Goal: Transaction & Acquisition: Purchase product/service

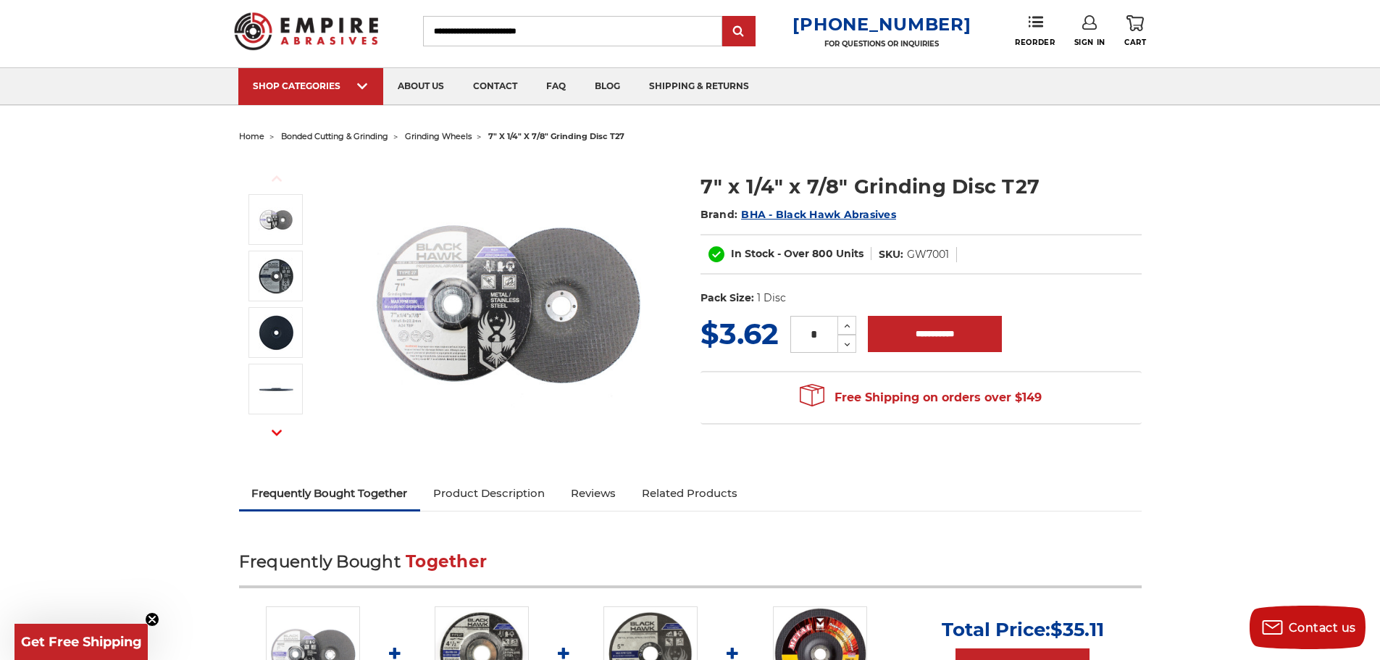
scroll to position [35, 0]
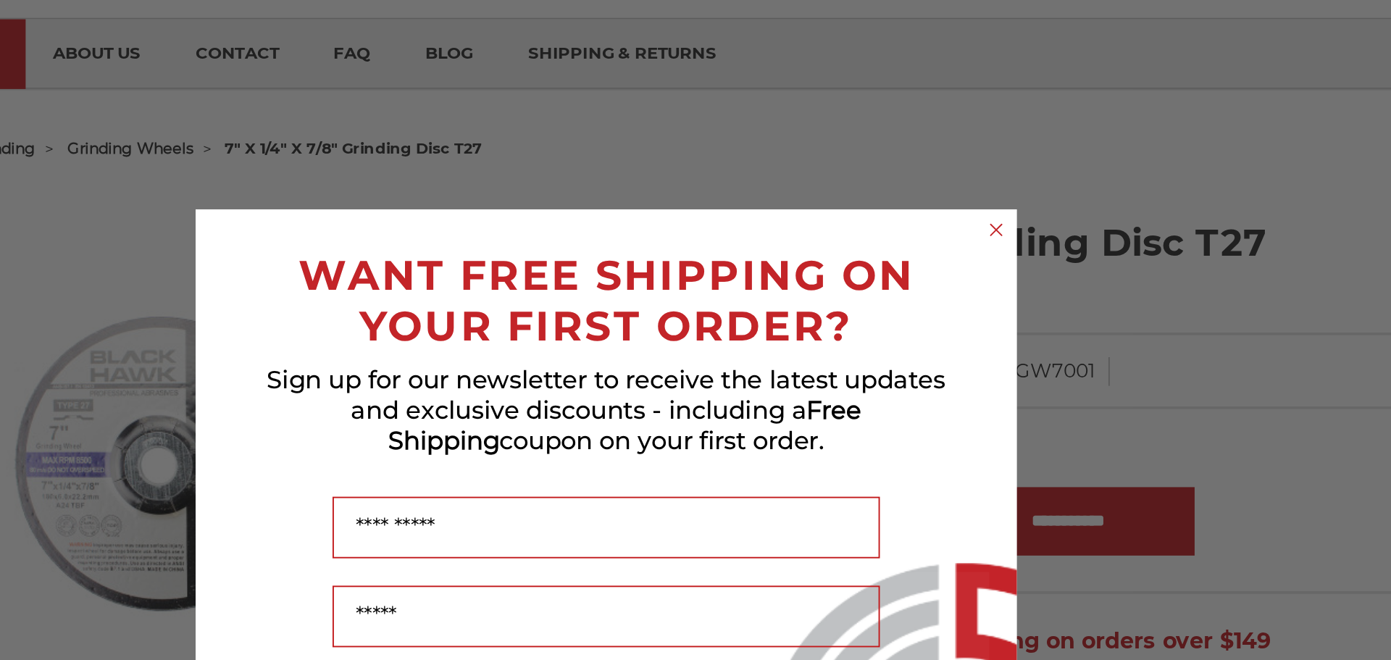
click at [904, 178] on circle "Close dialog" at bounding box center [903, 177] width 14 height 14
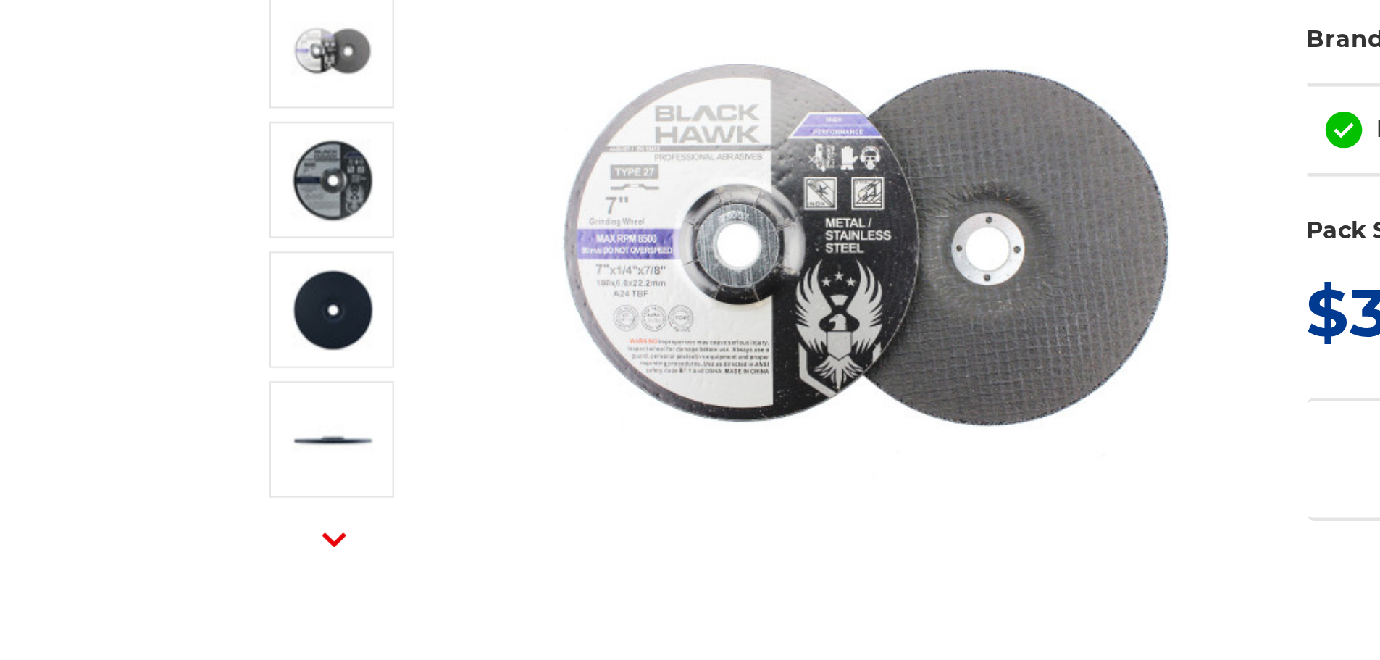
scroll to position [198, 0]
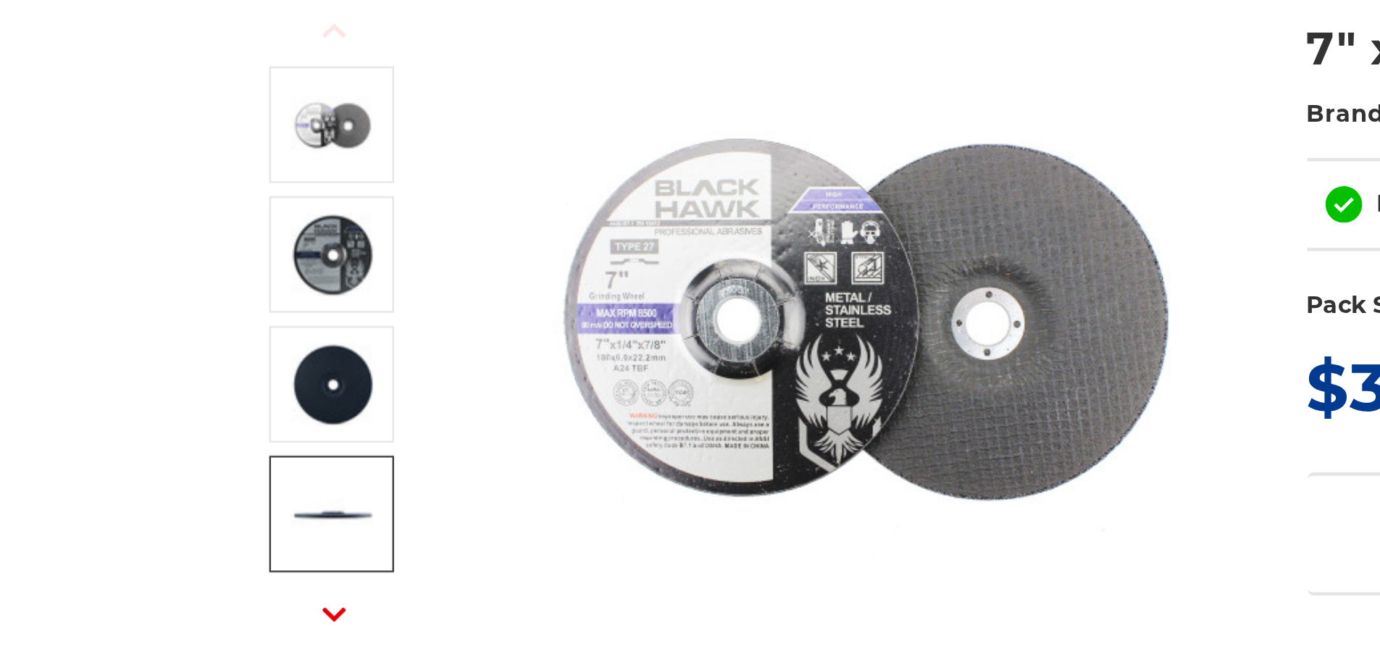
click at [274, 225] on img at bounding box center [276, 224] width 36 height 36
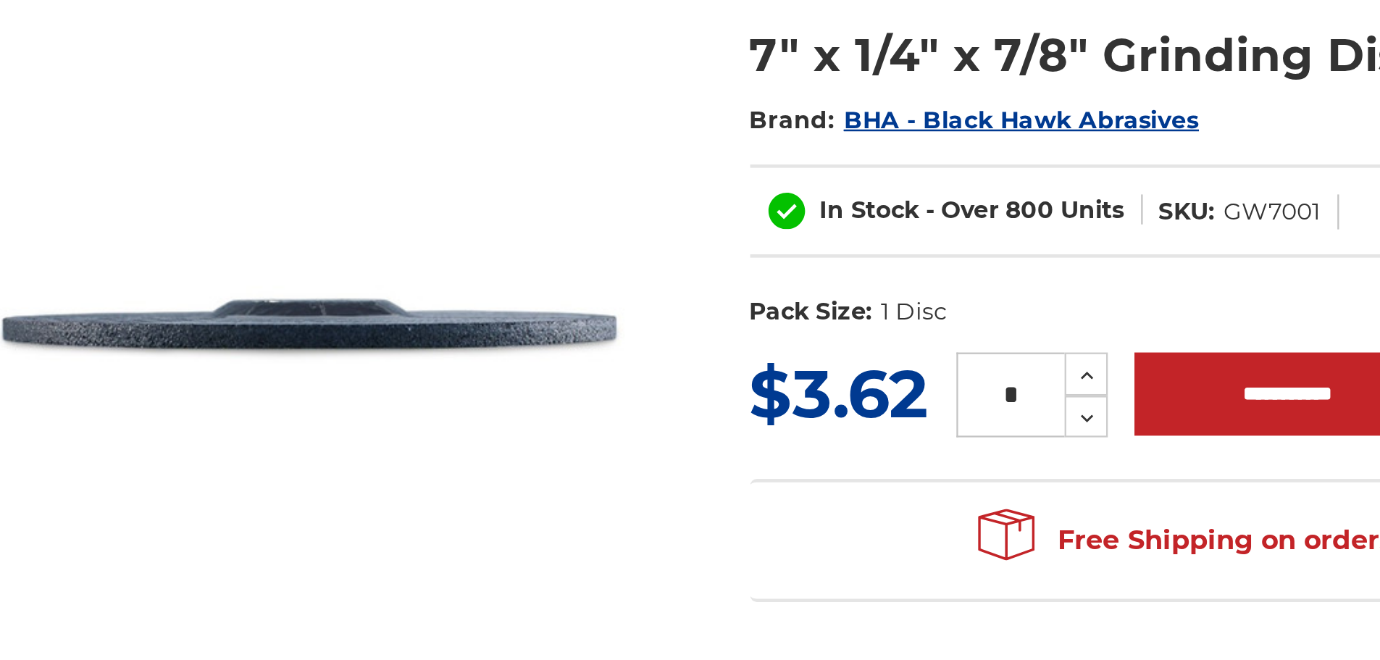
scroll to position [194, 0]
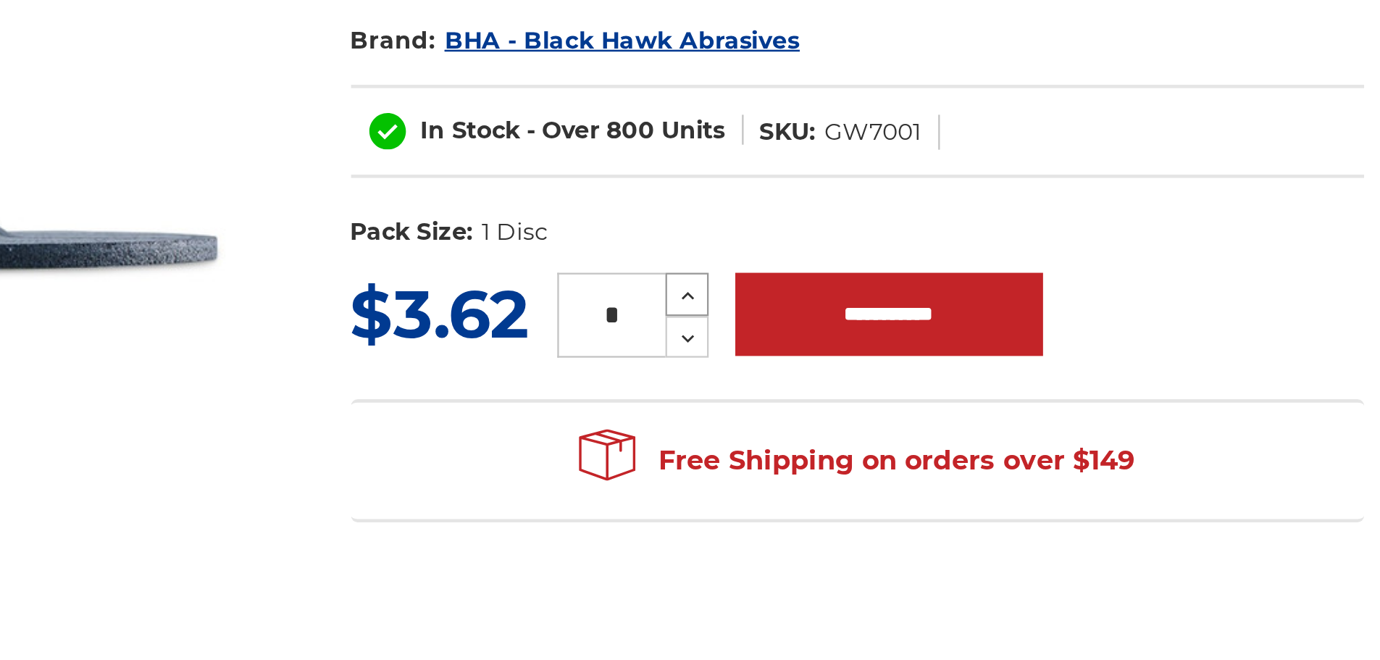
click at [848, 162] on icon at bounding box center [847, 164] width 11 height 13
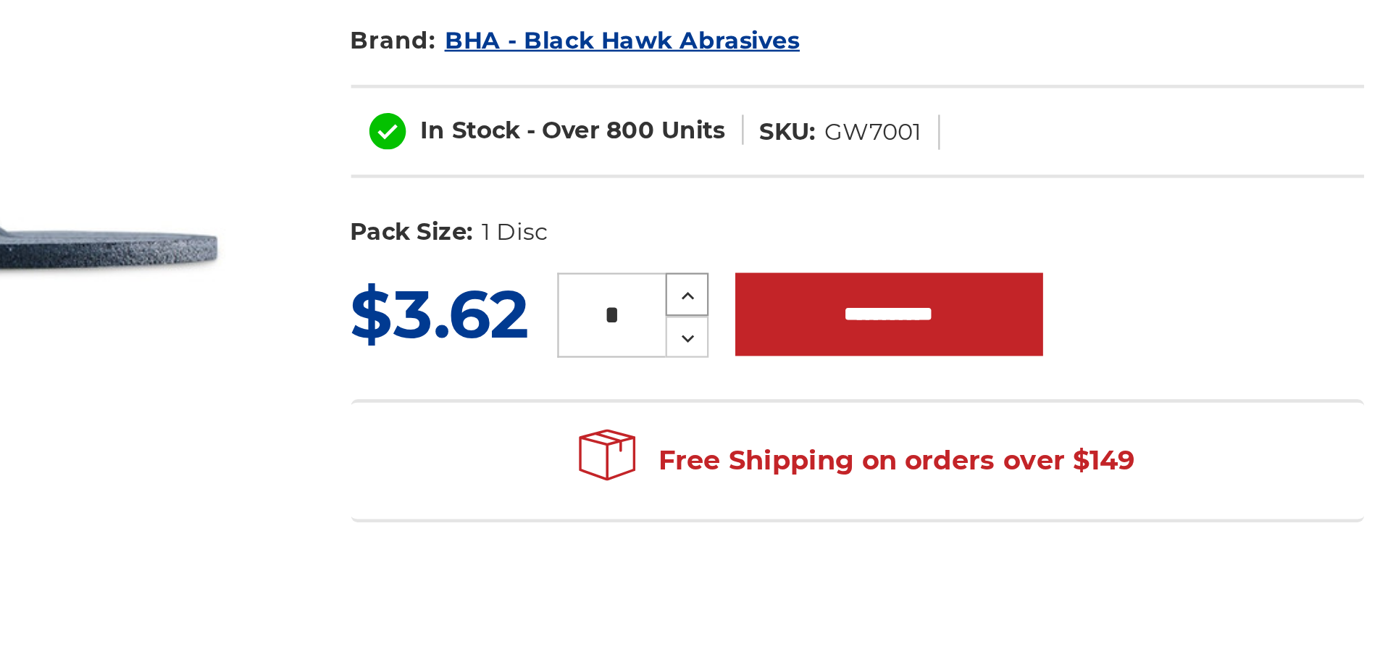
click at [848, 162] on icon at bounding box center [847, 164] width 11 height 13
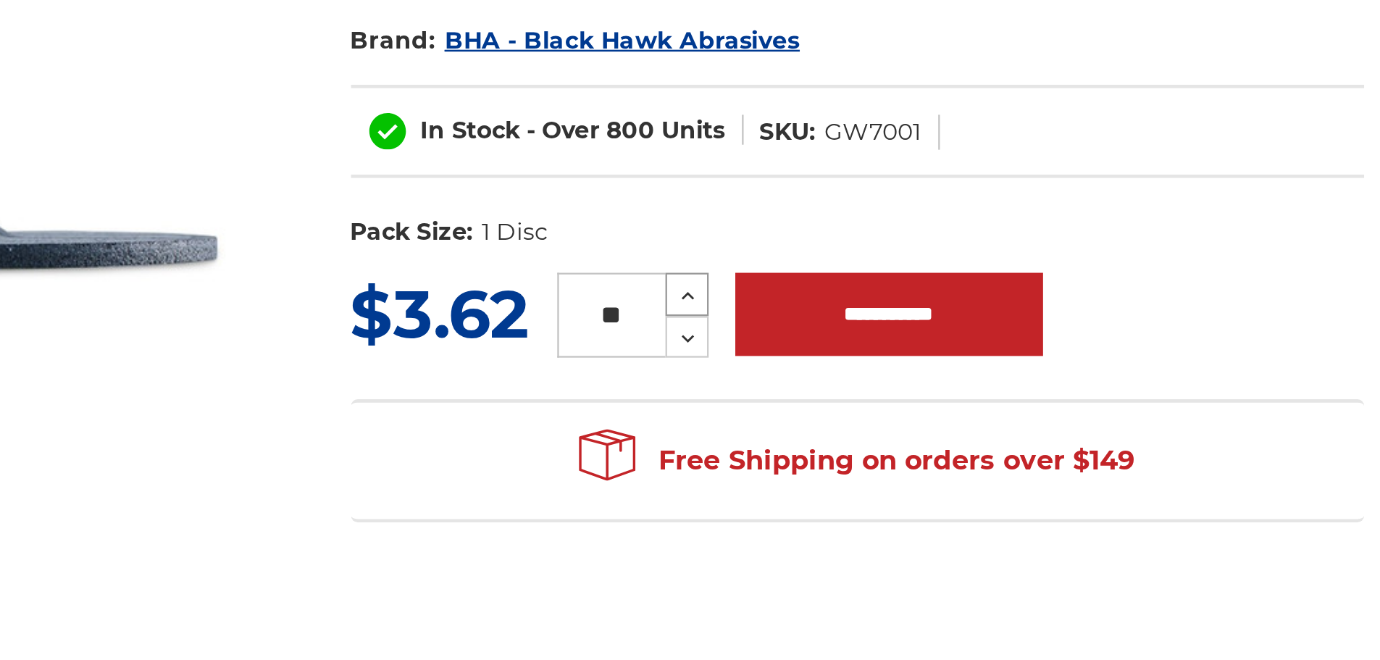
click at [848, 162] on icon at bounding box center [847, 164] width 11 height 13
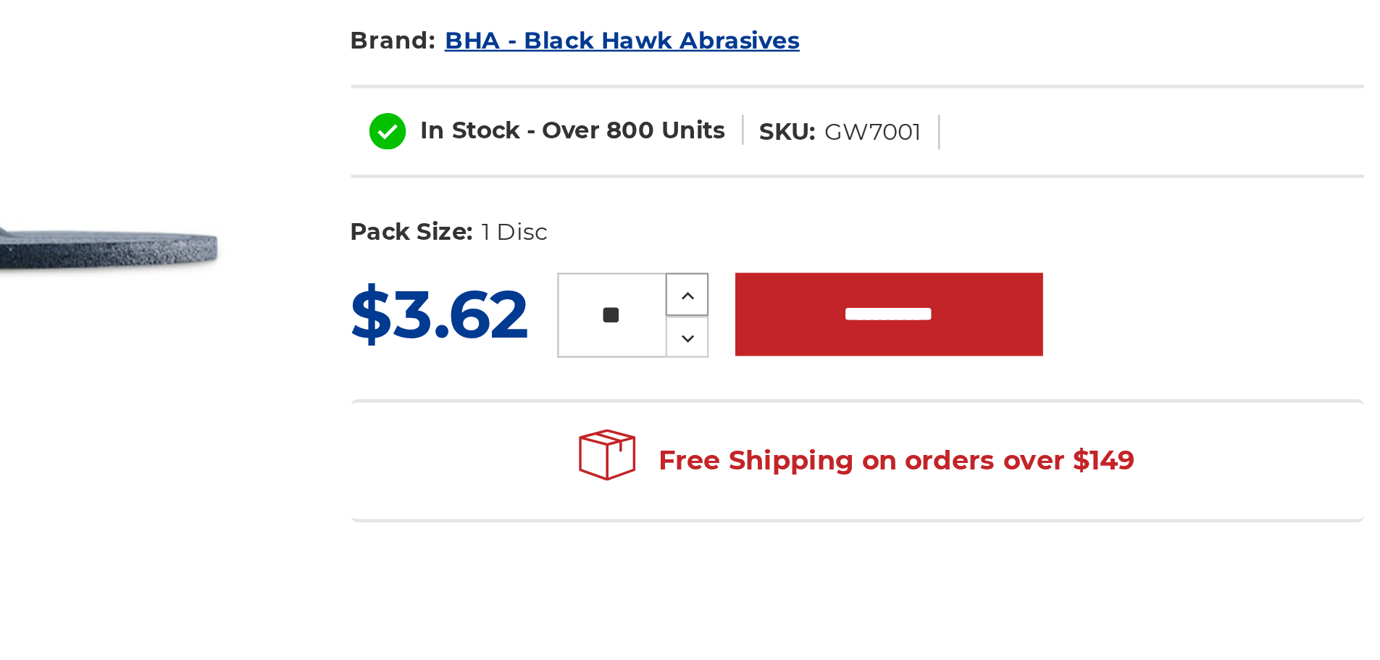
click at [848, 162] on icon at bounding box center [847, 164] width 11 height 13
type input "**"
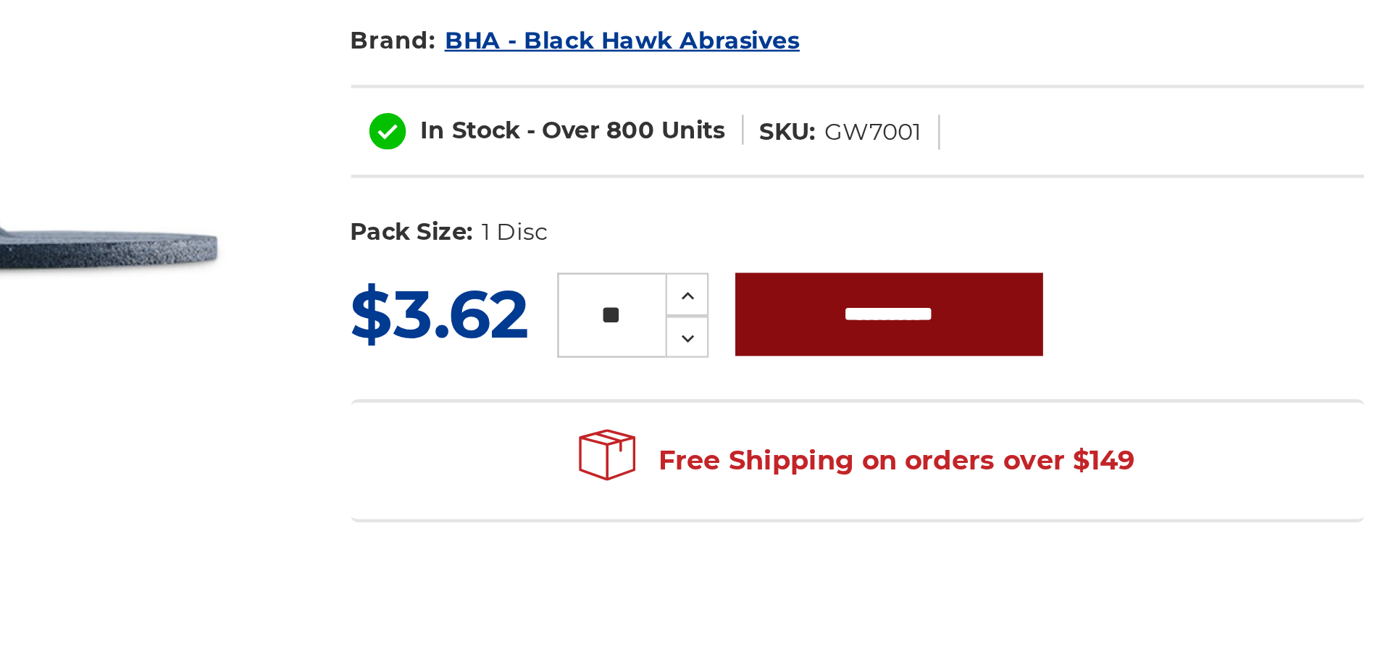
click at [938, 178] on input "**********" at bounding box center [935, 172] width 134 height 36
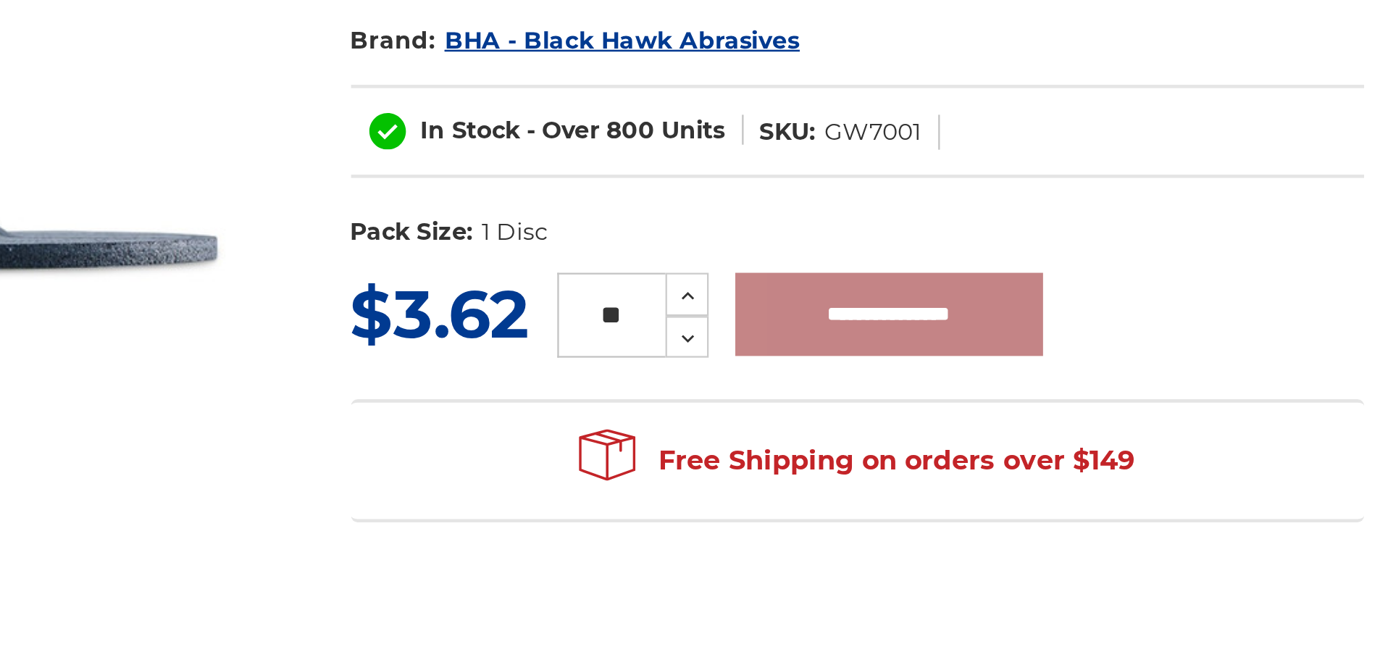
type input "**********"
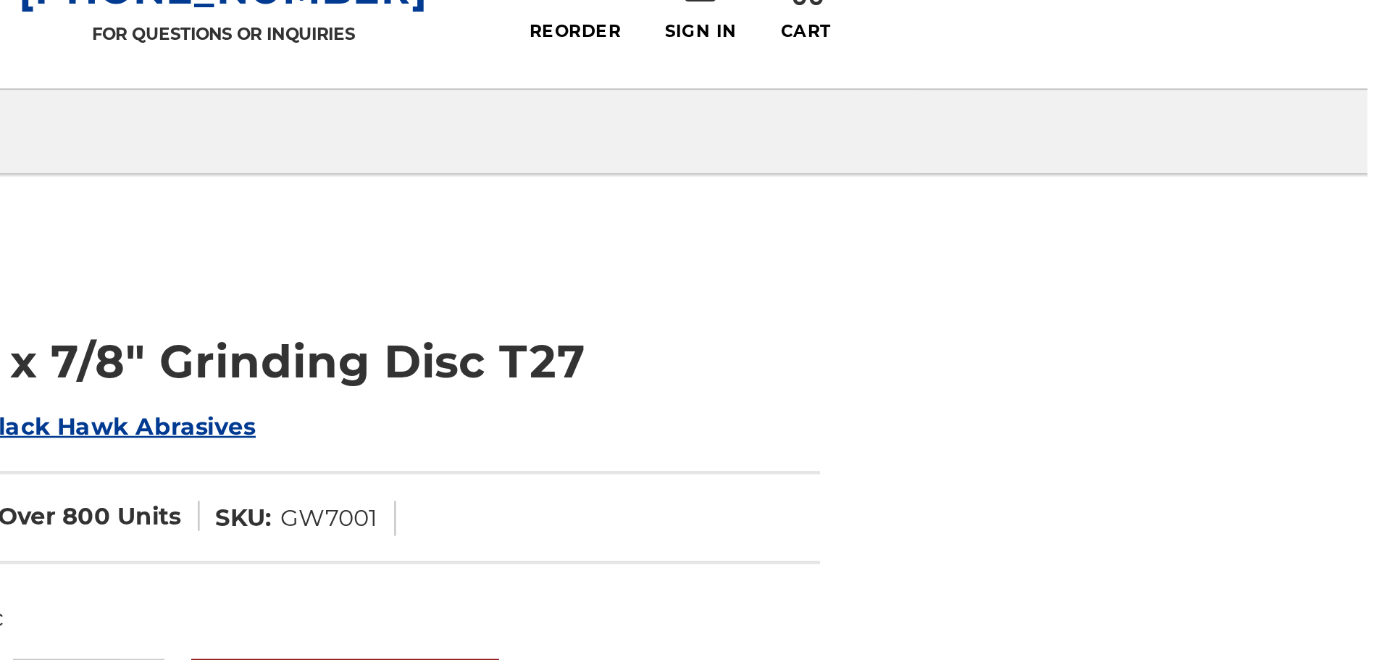
scroll to position [0, 0]
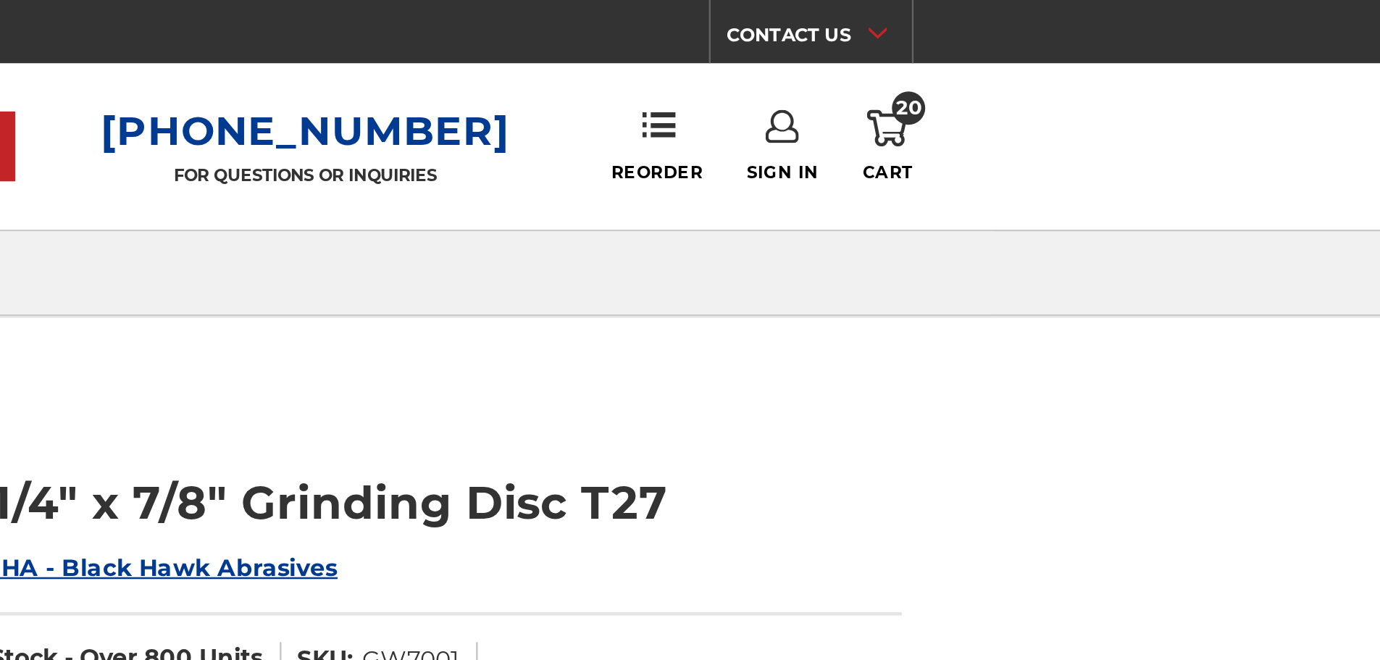
click at [1145, 53] on span "20" at bounding box center [1145, 47] width 14 height 14
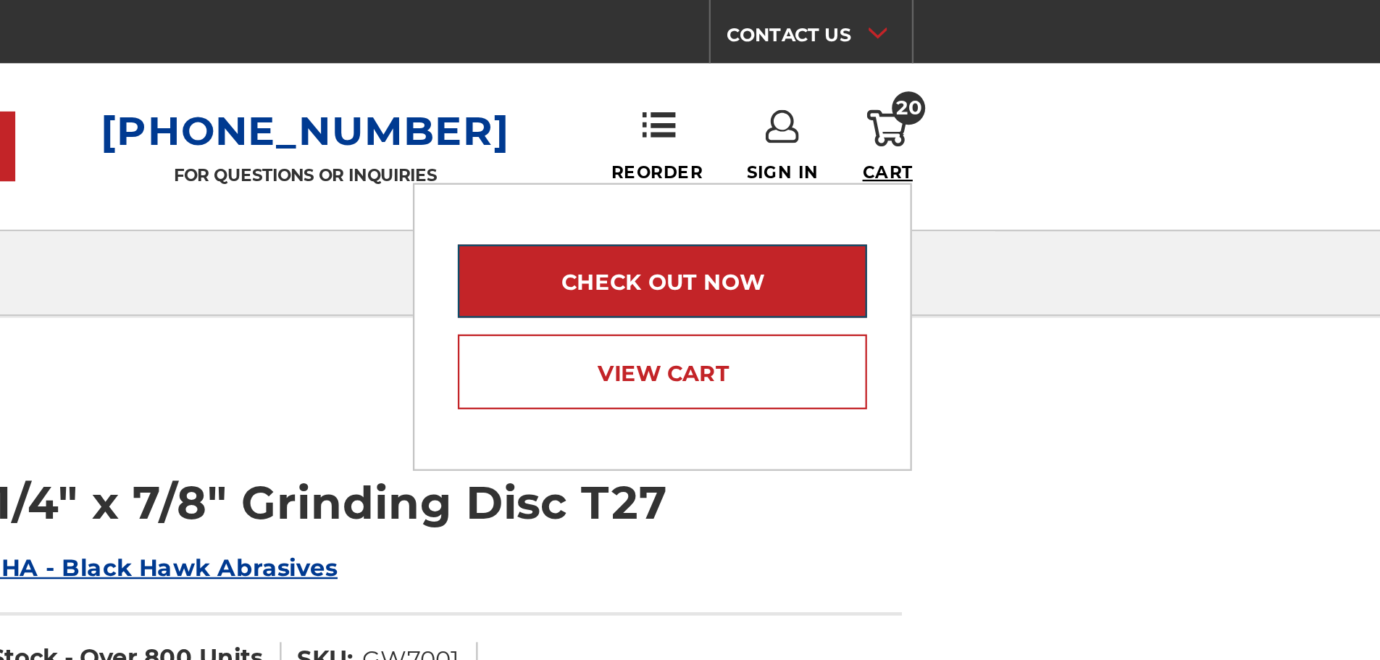
click at [1092, 124] on link "Check out now" at bounding box center [1037, 123] width 178 height 32
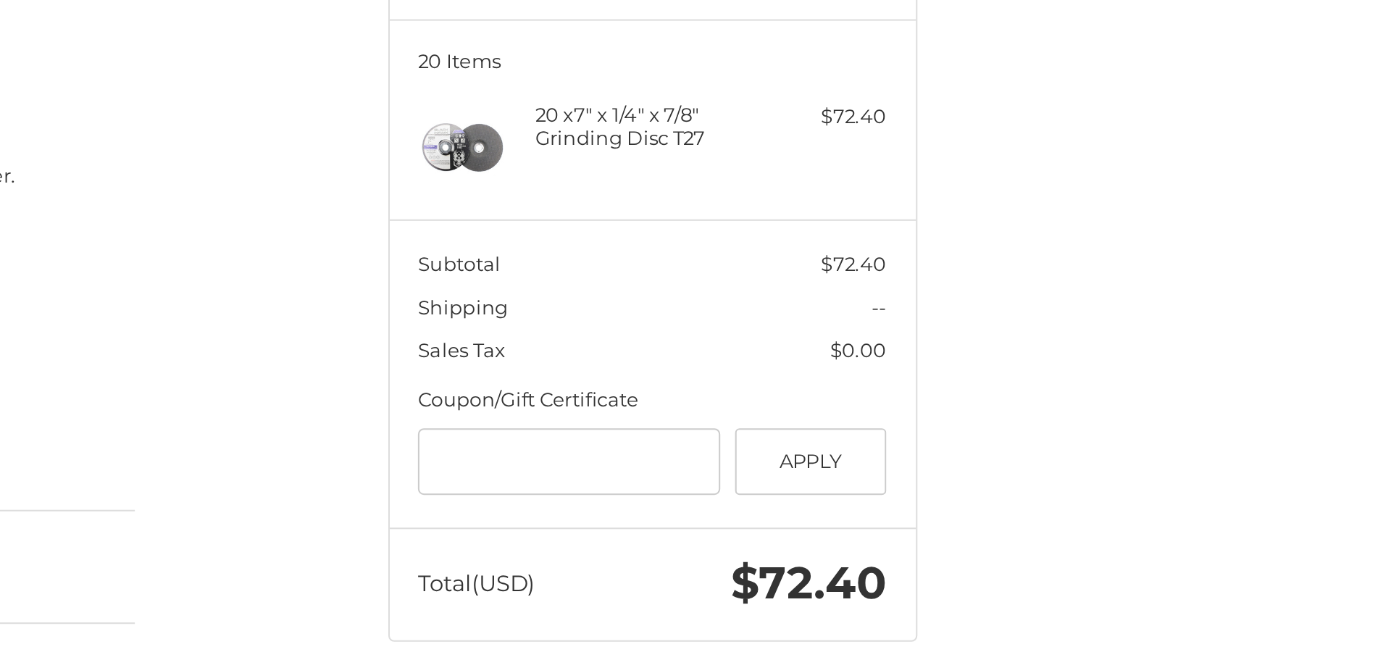
click at [722, 372] on div at bounding box center [504, 394] width 446 height 44
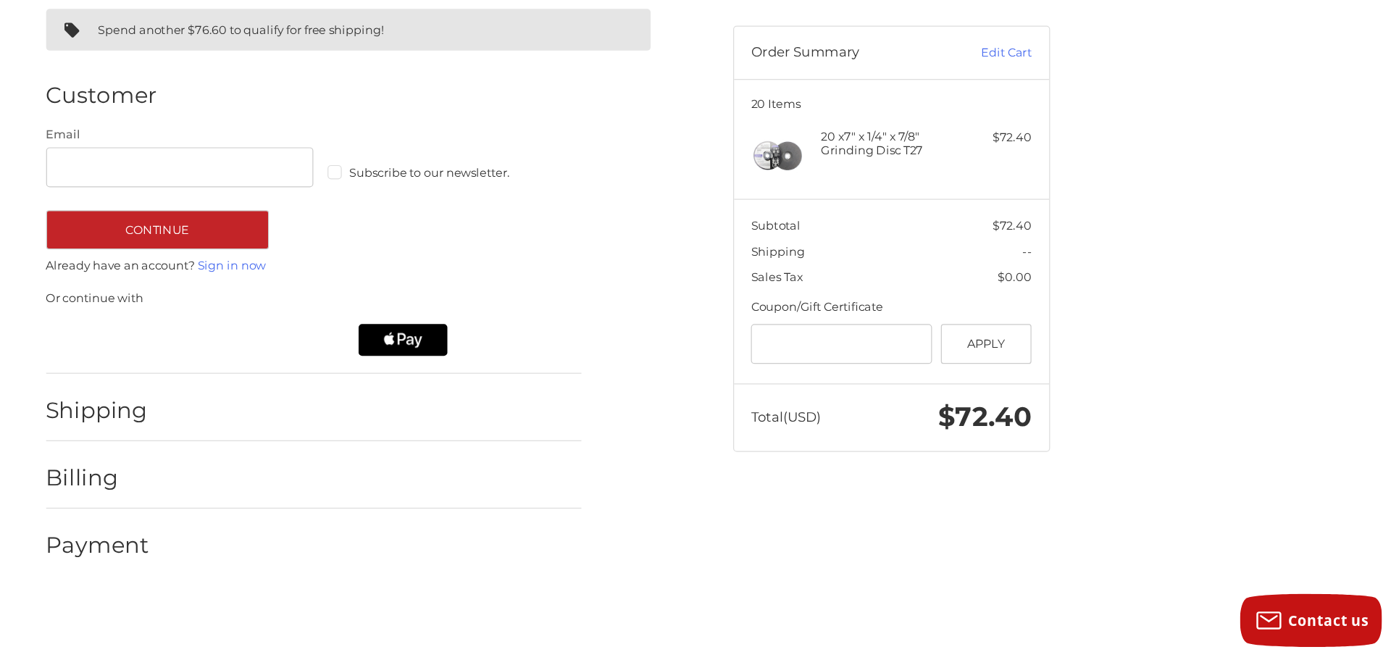
click at [1290, 277] on div "Spend another $76.60 to qualify for free shipping! Customer Guest Customer Emai…" at bounding box center [695, 359] width 1391 height 491
click at [1331, 507] on div "Spend another $76.60 to qualify for free shipping! Customer Guest Customer Emai…" at bounding box center [695, 359] width 1391 height 491
